Goal: Task Accomplishment & Management: Manage account settings

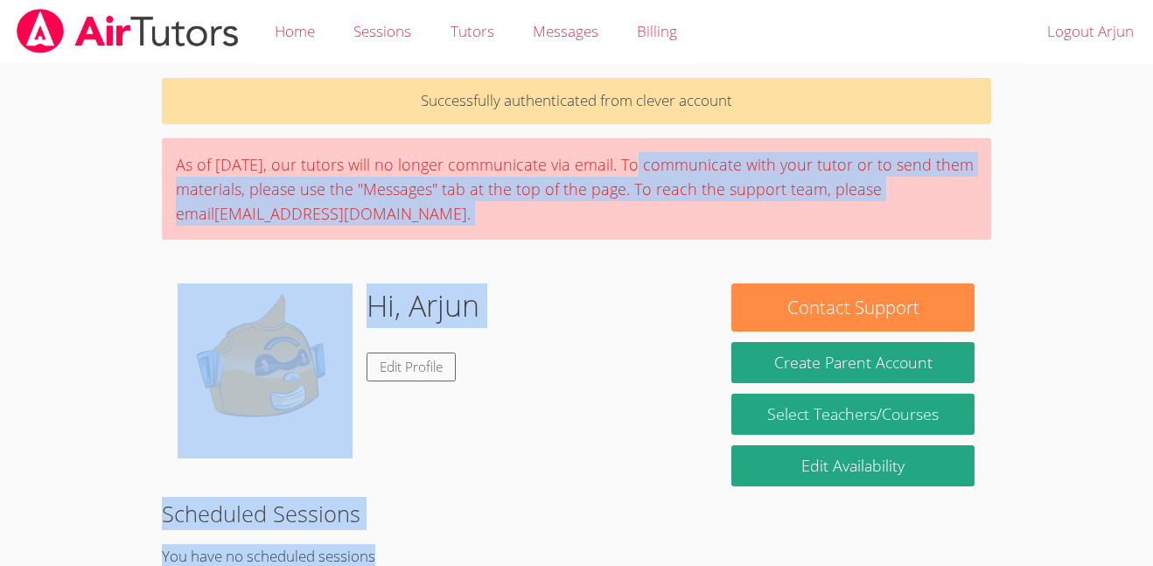
drag, startPoint x: 647, startPoint y: 160, endPoint x: 1118, endPoint y: 263, distance: 481.6
click at [1118, 263] on body "Home Sessions Tutors Messages Billing Logout Arjun Successfully authenticated f…" at bounding box center [576, 283] width 1153 height 566
click at [448, 510] on h2 "Scheduled Sessions" at bounding box center [577, 513] width 830 height 33
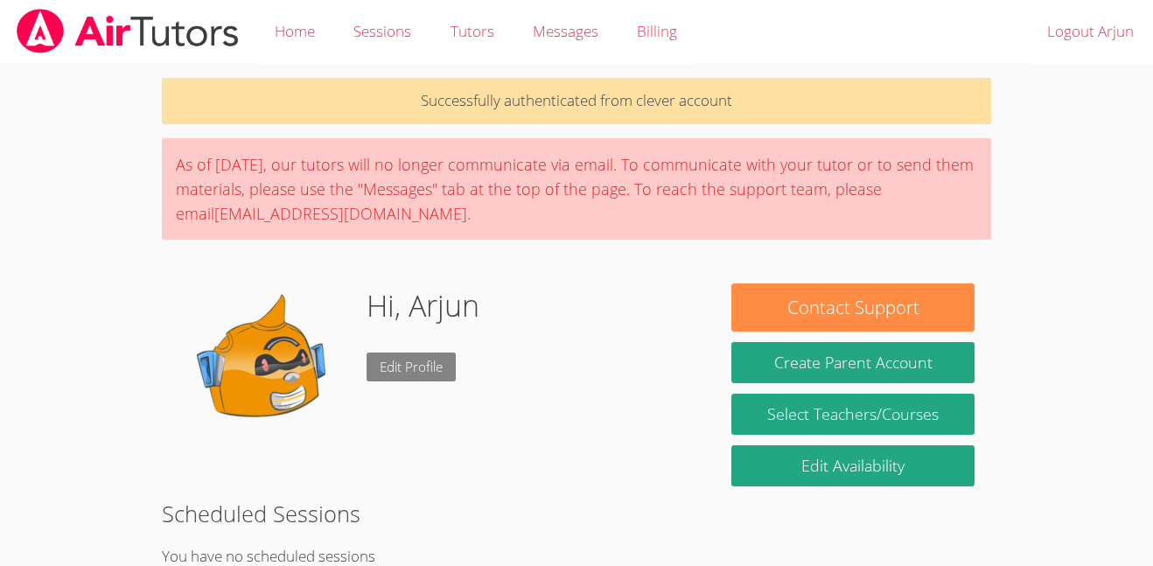
click at [387, 380] on link "Edit Profile" at bounding box center [410, 366] width 89 height 29
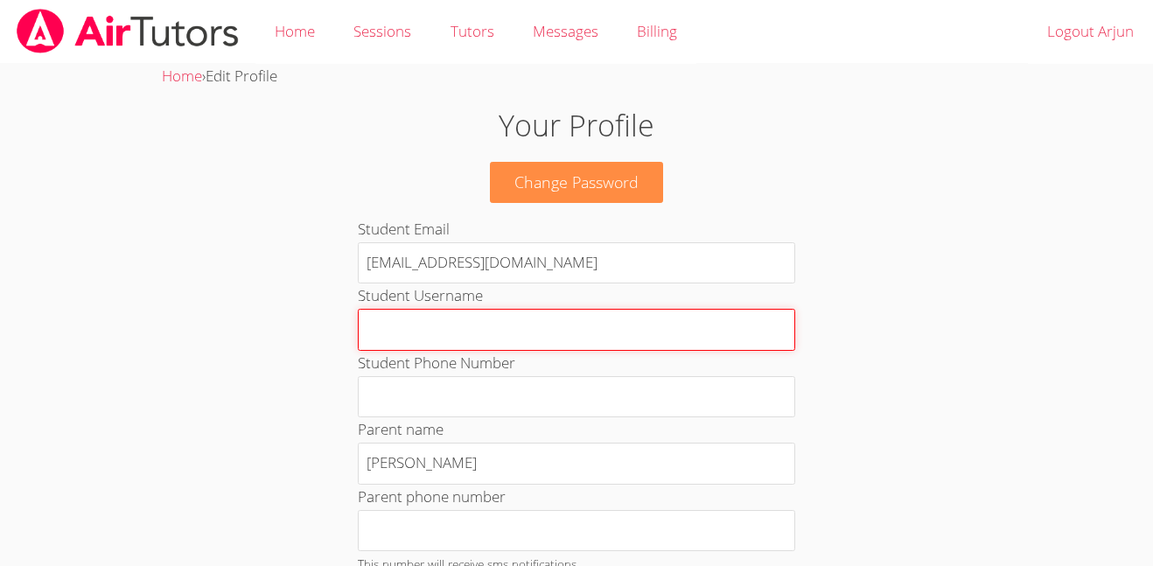
click at [510, 345] on input "Student Username" at bounding box center [576, 330] width 437 height 42
